Goal: Task Accomplishment & Management: Complete application form

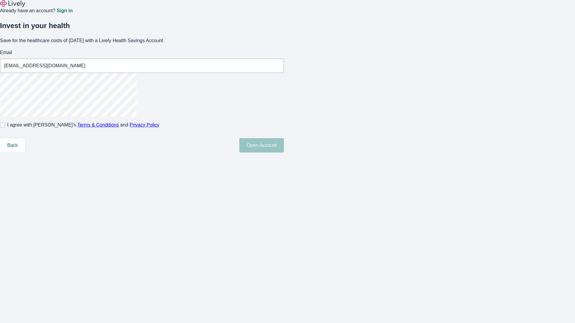
click at [5, 127] on input "I agree with Lively’s Terms & Conditions and Privacy Policy" at bounding box center [2, 125] width 5 height 5
checkbox input "true"
click at [284, 153] on button "Open Account" at bounding box center [261, 145] width 45 height 14
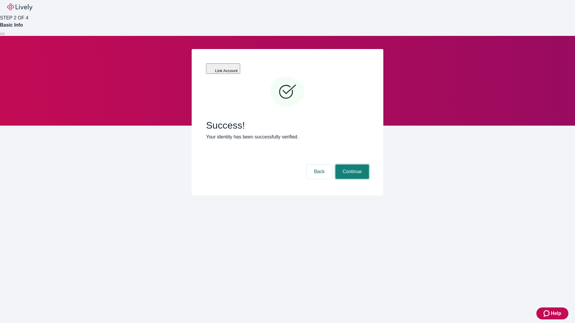
click at [351, 165] on button "Continue" at bounding box center [352, 172] width 34 height 14
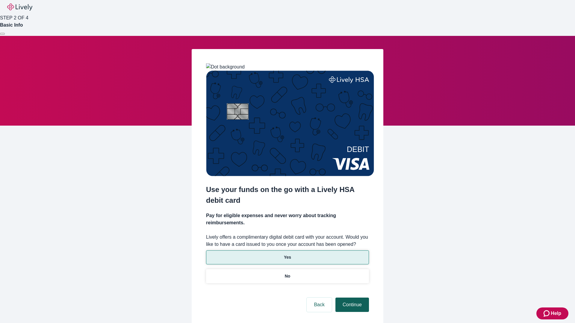
click at [287, 273] on p "No" at bounding box center [288, 276] width 6 height 6
click at [351, 298] on button "Continue" at bounding box center [352, 305] width 34 height 14
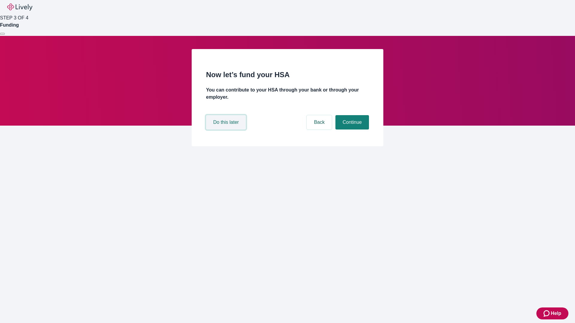
click at [227, 130] on button "Do this later" at bounding box center [226, 122] width 40 height 14
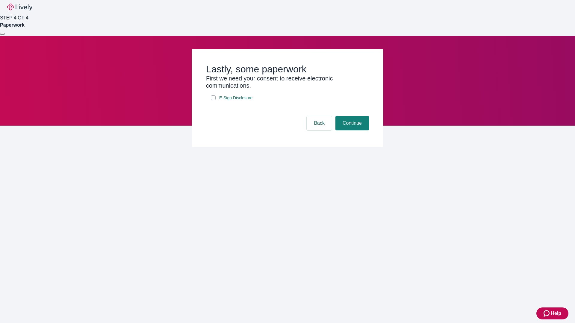
click at [213, 100] on input "E-Sign Disclosure" at bounding box center [213, 97] width 5 height 5
checkbox input "true"
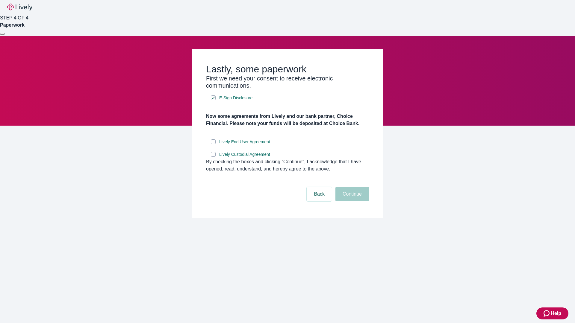
click at [213, 144] on input "Lively End User Agreement" at bounding box center [213, 141] width 5 height 5
checkbox input "true"
click at [213, 157] on input "Lively Custodial Agreement" at bounding box center [213, 154] width 5 height 5
checkbox input "true"
click at [351, 201] on button "Continue" at bounding box center [352, 194] width 34 height 14
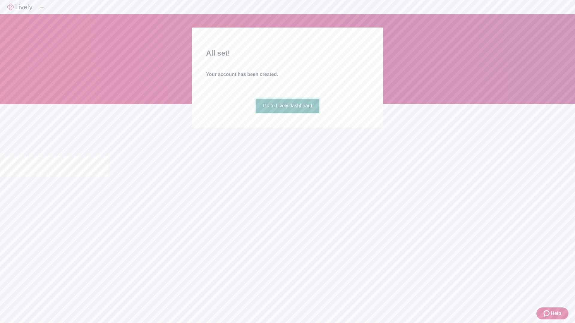
click at [287, 113] on link "Go to Lively dashboard" at bounding box center [288, 106] width 64 height 14
